Goal: Information Seeking & Learning: Learn about a topic

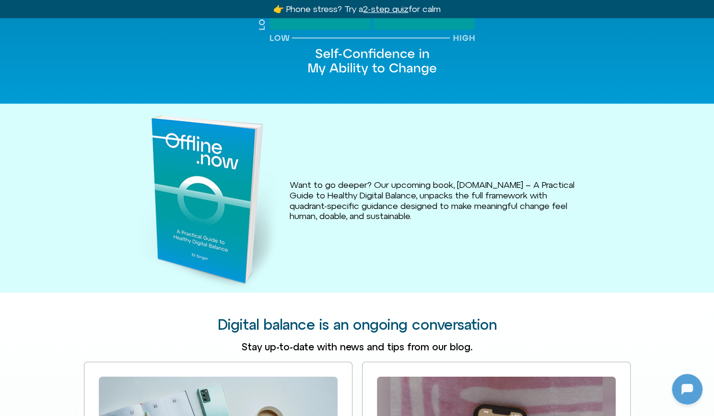
scroll to position [1255, 0]
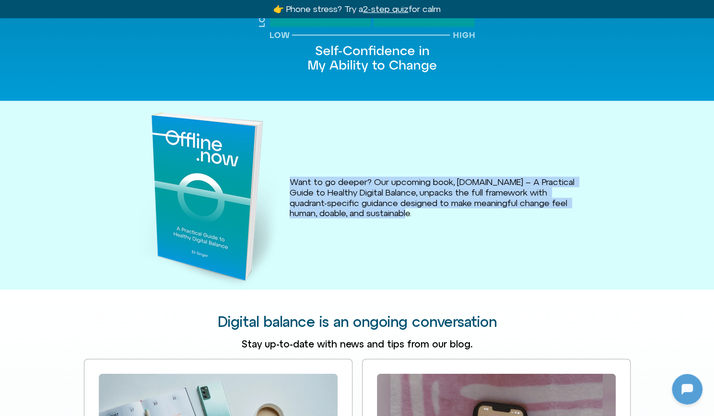
drag, startPoint x: 423, startPoint y: 204, endPoint x: 281, endPoint y: 175, distance: 144.7
click at [281, 175] on div "Want to go deeper? Our upcoming book, Offline.now – A Practical Guide to Health…" at bounding box center [357, 195] width 546 height 189
copy div "Want to go deeper? Our upcoming book, Offline.now – A Practical Guide to Health…"
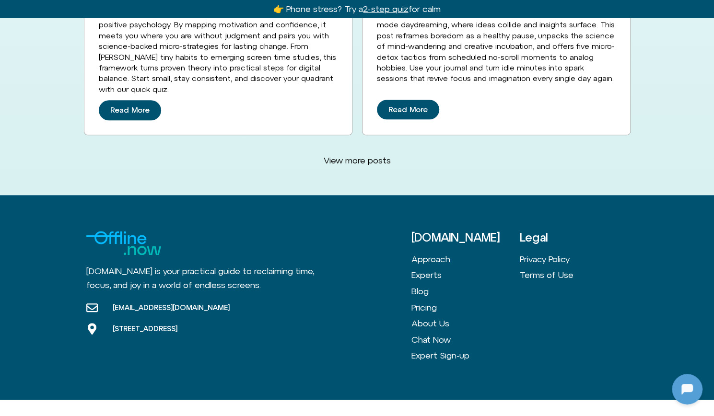
scroll to position [2617, 0]
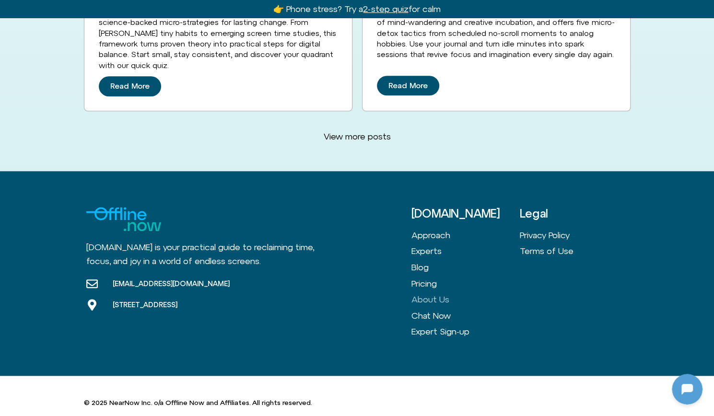
click at [434, 291] on link "About Us" at bounding box center [465, 299] width 108 height 16
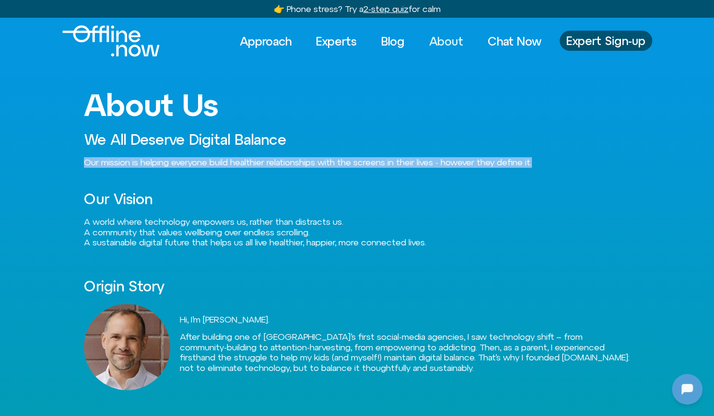
drag, startPoint x: 546, startPoint y: 160, endPoint x: 61, endPoint y: 165, distance: 485.0
click at [61, 165] on div "About Us We All Deserve Digital Balance Our mission is helping everyone build h…" at bounding box center [357, 338] width 714 height 549
copy span "Our mission is helping everyone build healthier relationships with the screens …"
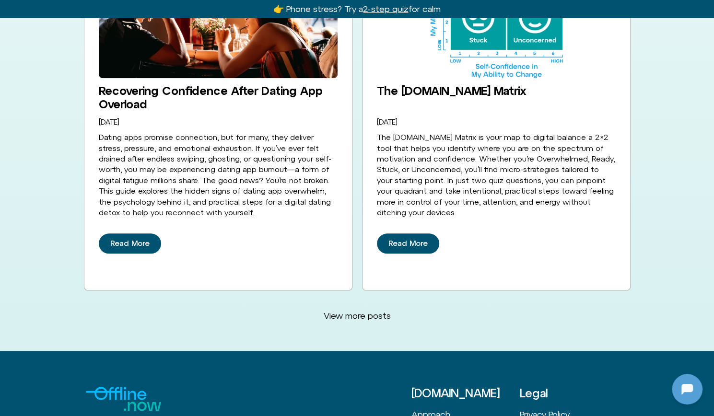
scroll to position [2625, 0]
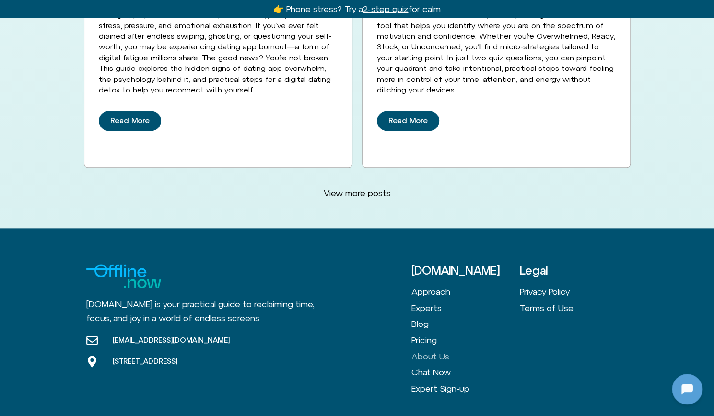
click at [435, 348] on link "About Us" at bounding box center [465, 356] width 108 height 16
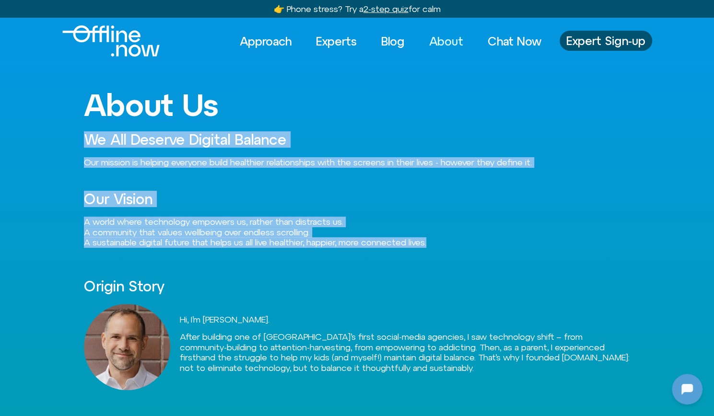
drag, startPoint x: 483, startPoint y: 248, endPoint x: 40, endPoint y: 142, distance: 455.1
click at [29, 135] on div "About Us We All Deserve Digital Balance Our mission is helping everyone build h…" at bounding box center [357, 338] width 714 height 549
copy div "We All Deserve Digital Balance Our mission is helping everyone build healthier …"
